Goal: Transaction & Acquisition: Purchase product/service

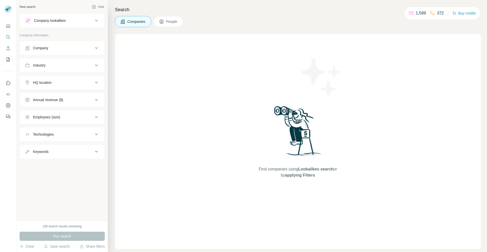
click at [439, 34] on div "Search Companies People Find companies using Lookalikes search or by applying F…" at bounding box center [298, 126] width 380 height 252
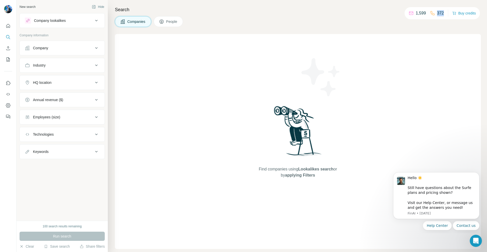
drag, startPoint x: 442, startPoint y: 13, endPoint x: 430, endPoint y: 14, distance: 12.7
click at [430, 14] on div "372" at bounding box center [437, 13] width 14 height 6
click at [434, 19] on div "1,599 372 Buy credits" at bounding box center [442, 13] width 75 height 12
click at [462, 13] on button "Buy credits" at bounding box center [465, 13] width 24 height 7
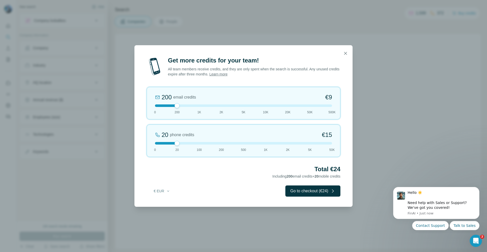
click at [198, 105] on div at bounding box center [243, 105] width 177 height 3
click at [171, 106] on div at bounding box center [243, 105] width 177 height 3
click at [202, 142] on div at bounding box center [243, 143] width 177 height 3
click at [183, 142] on div at bounding box center [243, 143] width 177 height 3
click at [194, 143] on div at bounding box center [243, 143] width 177 height 3
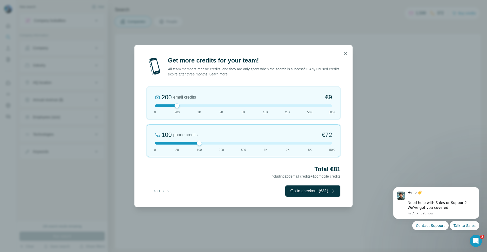
click at [216, 143] on div at bounding box center [243, 143] width 177 height 3
click at [200, 143] on div at bounding box center [243, 143] width 177 height 3
click at [173, 142] on div at bounding box center [243, 143] width 177 height 3
click at [159, 142] on div at bounding box center [243, 143] width 177 height 3
click at [172, 193] on button "€ EUR" at bounding box center [162, 190] width 24 height 9
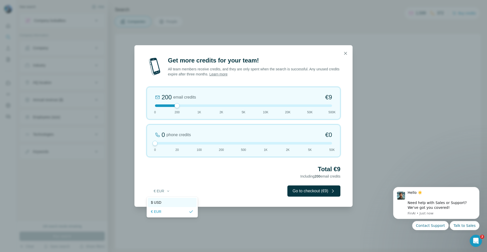
click at [168, 203] on div "$ USD" at bounding box center [172, 202] width 43 height 5
click at [221, 142] on div at bounding box center [243, 143] width 177 height 3
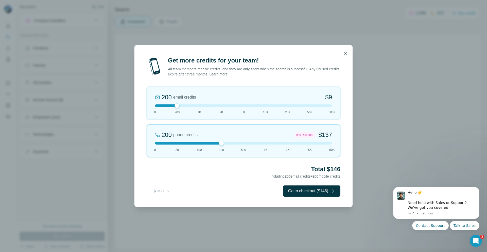
click at [208, 142] on div at bounding box center [243, 143] width 177 height 3
click at [216, 139] on div "100 phone credits $[PHONE_NUMBER] 1K 2K 5K 50K" at bounding box center [244, 140] width 194 height 32
click at [190, 142] on div at bounding box center [243, 143] width 177 height 3
click at [202, 142] on div at bounding box center [243, 143] width 177 height 3
click at [220, 142] on div at bounding box center [243, 143] width 177 height 3
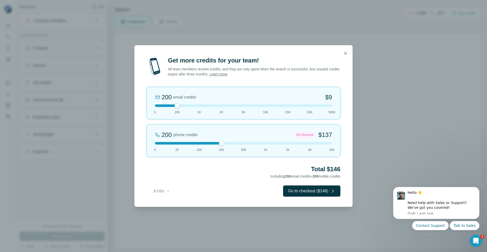
click at [206, 142] on div at bounding box center [243, 143] width 177 height 3
click at [221, 143] on div at bounding box center [243, 143] width 177 height 3
click at [343, 52] on icon "button" at bounding box center [345, 53] width 5 height 5
